Goal: Transaction & Acquisition: Purchase product/service

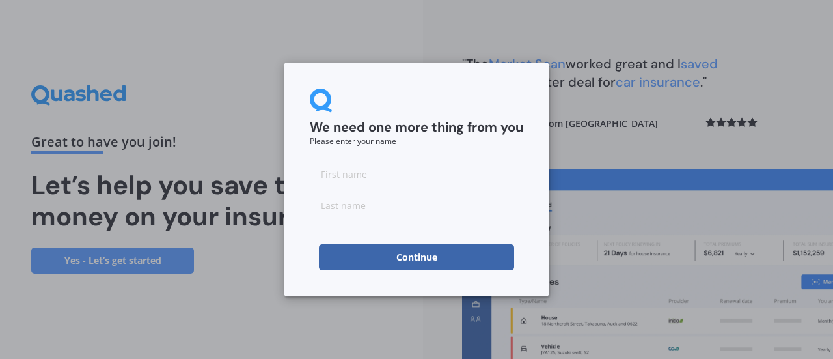
click at [366, 174] on input at bounding box center [416, 174] width 213 height 26
type input "[PERSON_NAME]"
click at [351, 208] on input at bounding box center [416, 205] width 213 height 26
type input "Gurney"
click at [404, 256] on button "Continue" at bounding box center [416, 257] width 195 height 26
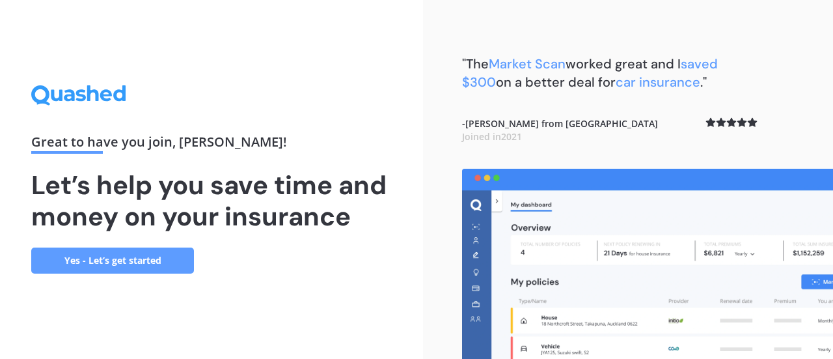
click at [124, 259] on link "Yes - Let’s get started" at bounding box center [112, 260] width 163 height 26
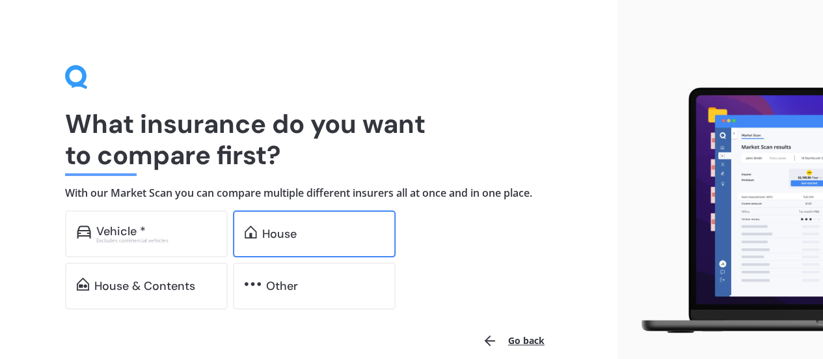
click at [257, 234] on img at bounding box center [251, 231] width 12 height 13
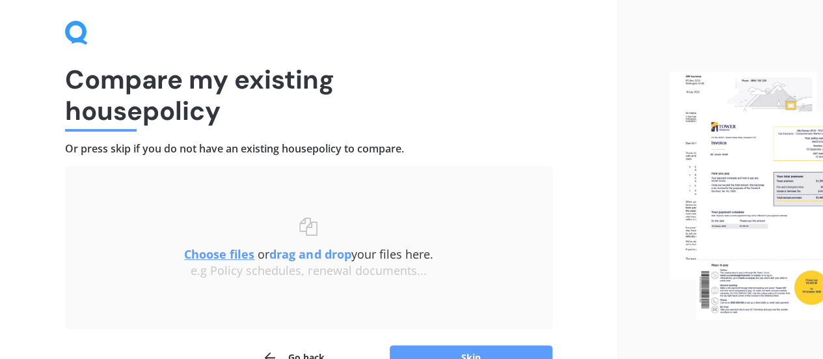
scroll to position [120, 0]
